Goal: Navigation & Orientation: Find specific page/section

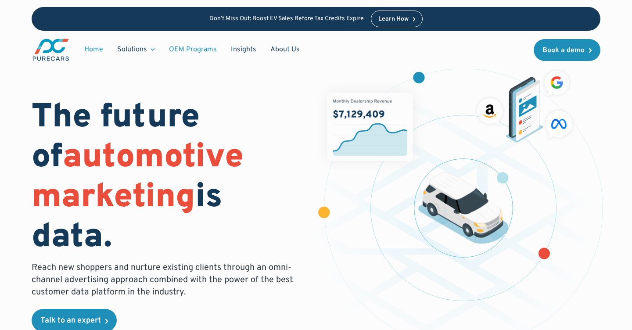
click at [196, 53] on link "OEM Programs" at bounding box center [193, 49] width 62 height 17
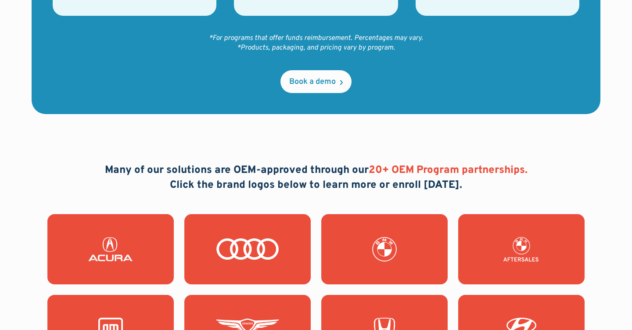
scroll to position [601, 0]
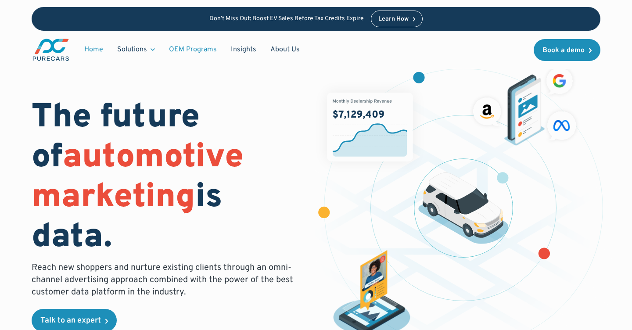
click at [189, 51] on link "OEM Programs" at bounding box center [193, 49] width 62 height 17
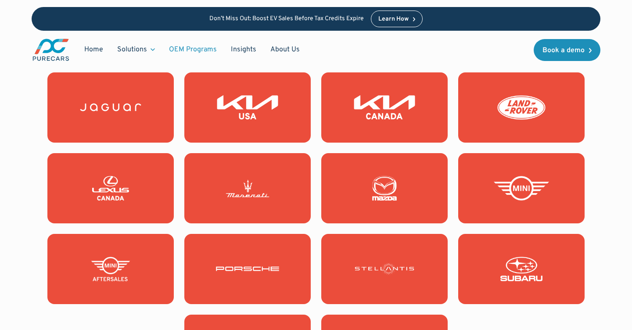
scroll to position [968, 0]
